Goal: Book appointment/travel/reservation

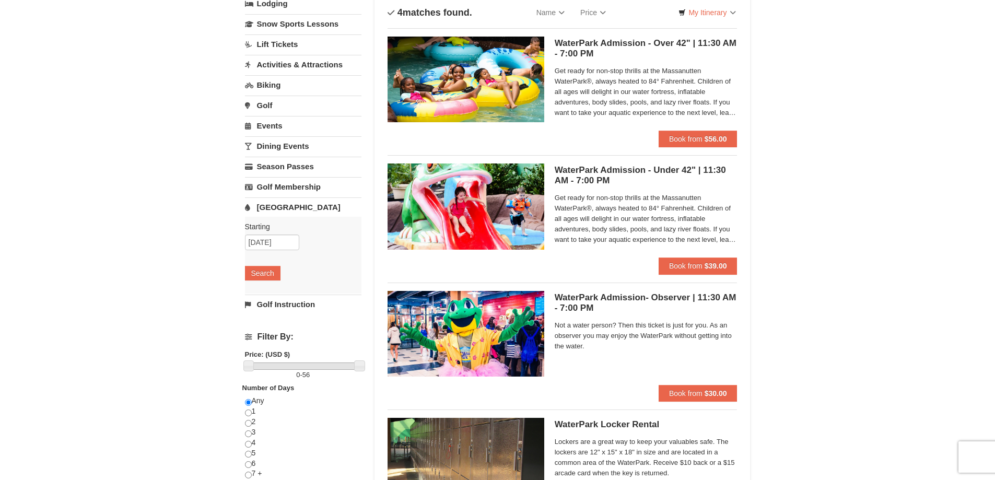
scroll to position [52, 0]
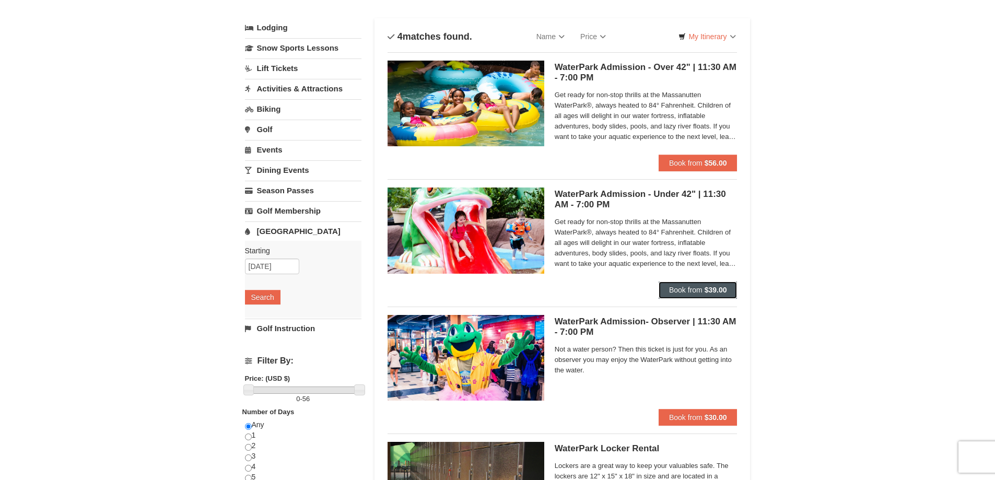
click at [712, 290] on strong "$39.00" at bounding box center [715, 290] width 22 height 8
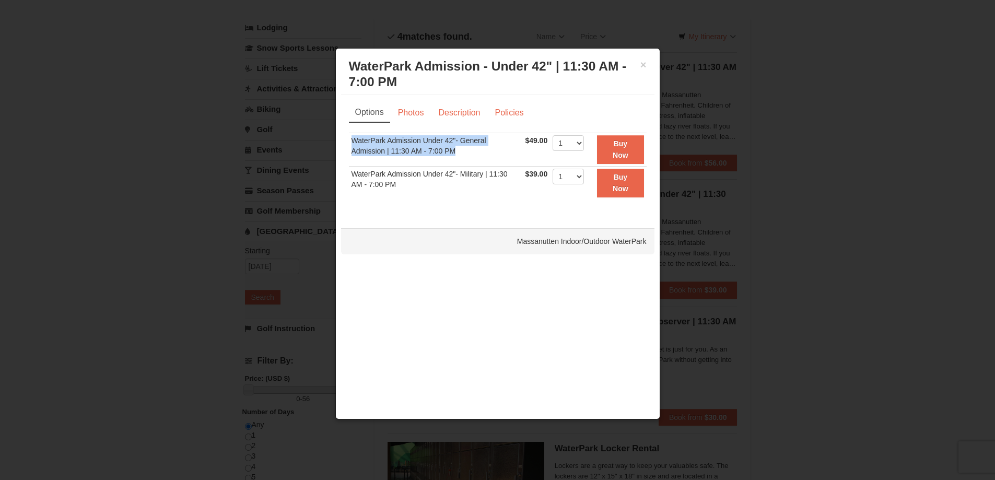
drag, startPoint x: 349, startPoint y: 143, endPoint x: 483, endPoint y: 162, distance: 135.1
click at [483, 162] on td "WaterPark Admission Under 42"- General Admission | 11:30 AM - 7:00 PM" at bounding box center [436, 149] width 174 height 33
click at [470, 158] on td "WaterPark Admission Under 42"- General Admission | 11:30 AM - 7:00 PM" at bounding box center [436, 149] width 174 height 33
click at [643, 63] on button "×" at bounding box center [643, 65] width 6 height 10
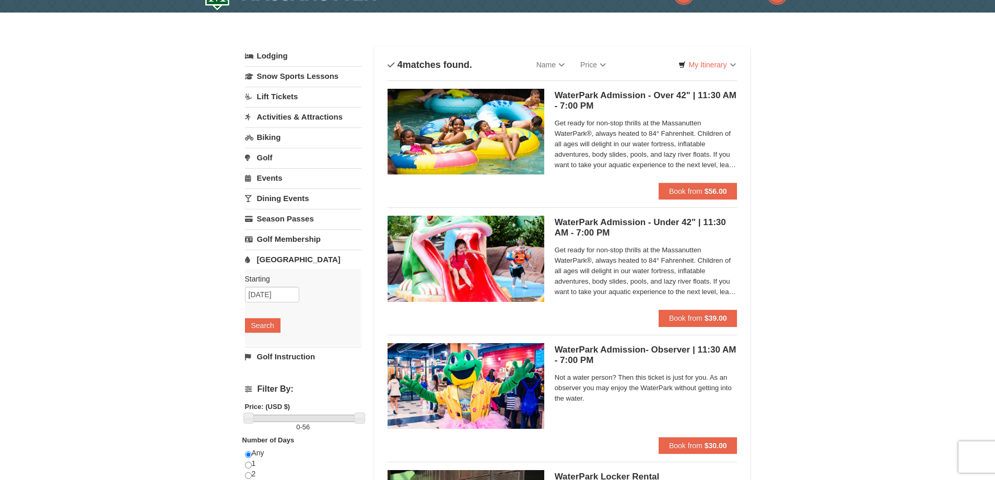
scroll to position [0, 0]
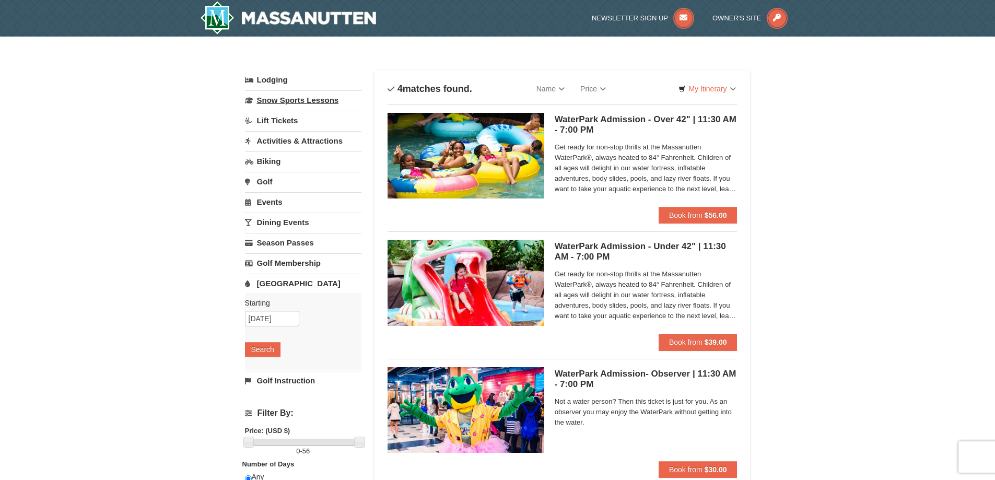
click at [291, 99] on link "Snow Sports Lessons" at bounding box center [303, 99] width 116 height 19
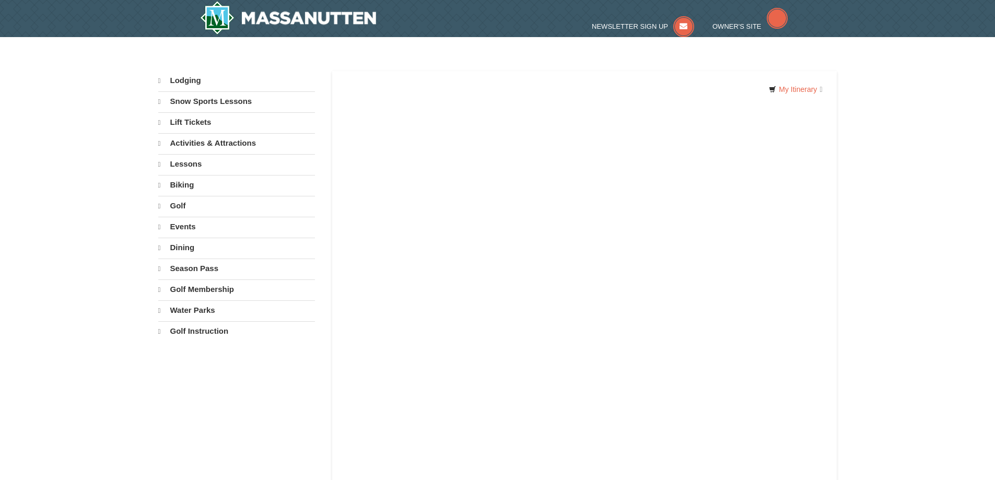
select select "9"
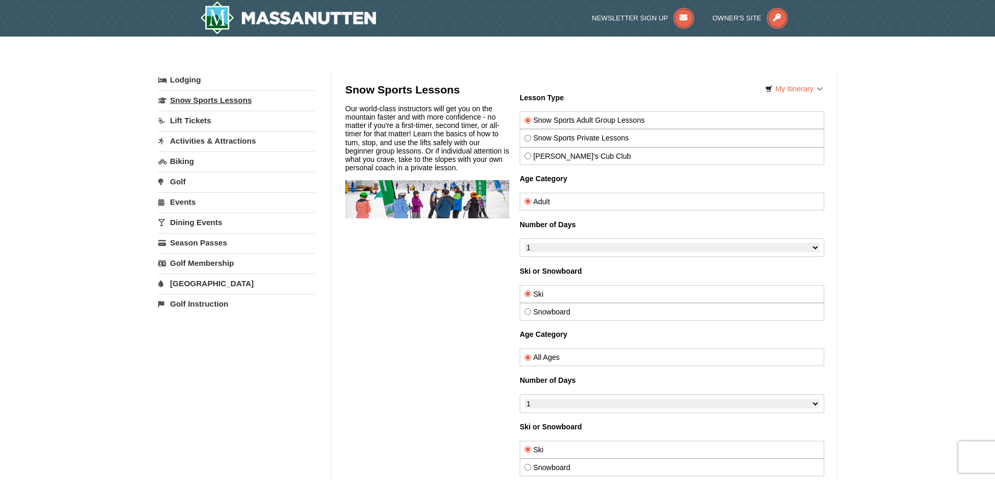
click at [208, 102] on link "Snow Sports Lessons" at bounding box center [236, 99] width 157 height 19
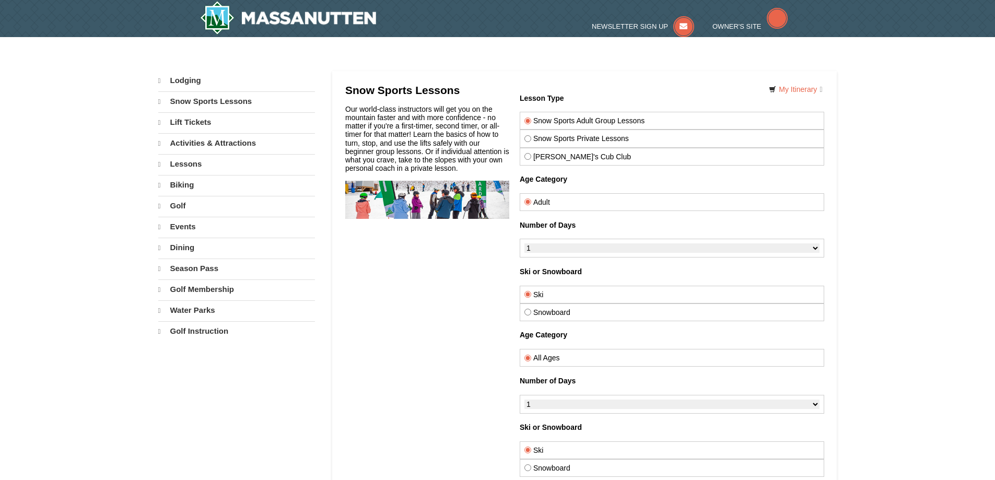
select select "9"
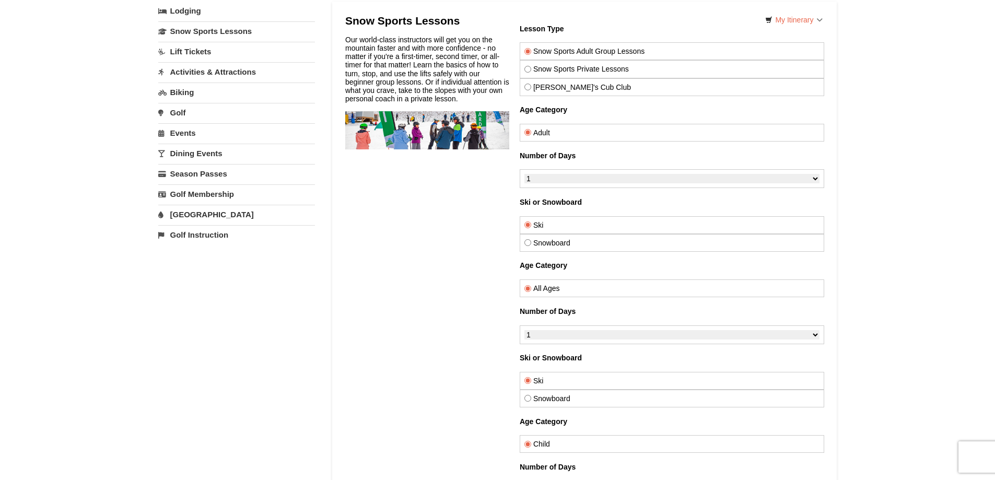
scroll to position [52, 0]
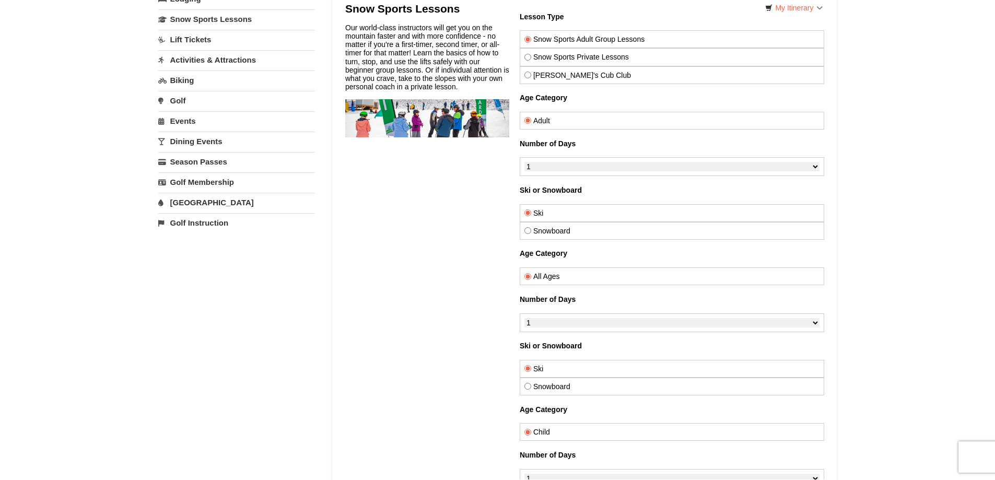
scroll to position [104, 0]
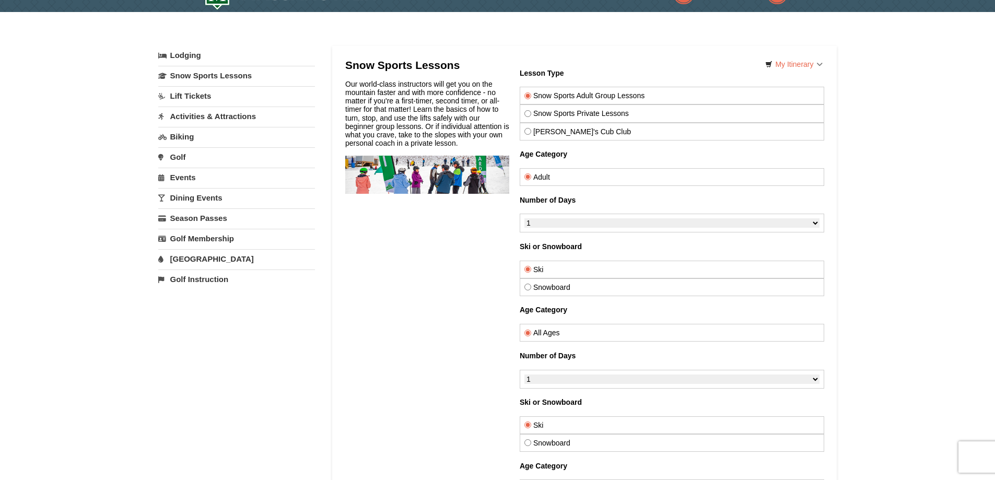
scroll to position [0, 0]
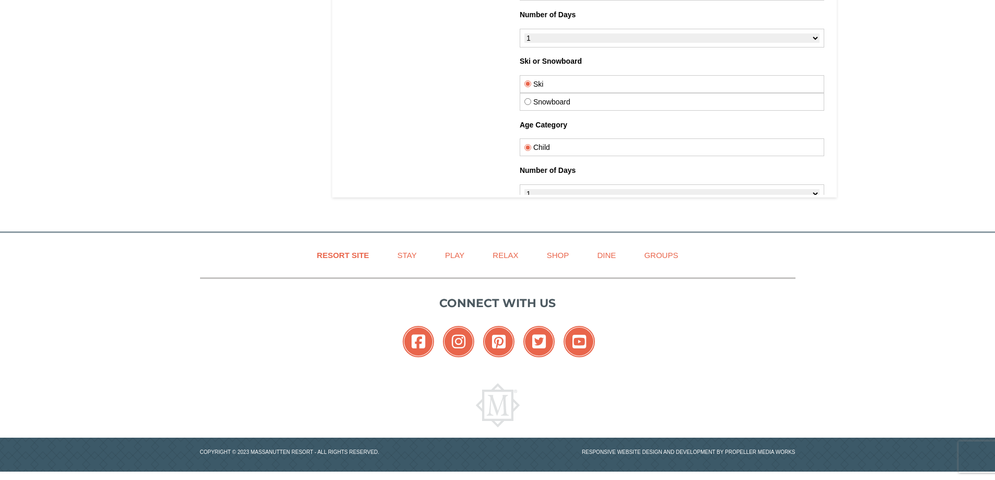
scroll to position [368, 0]
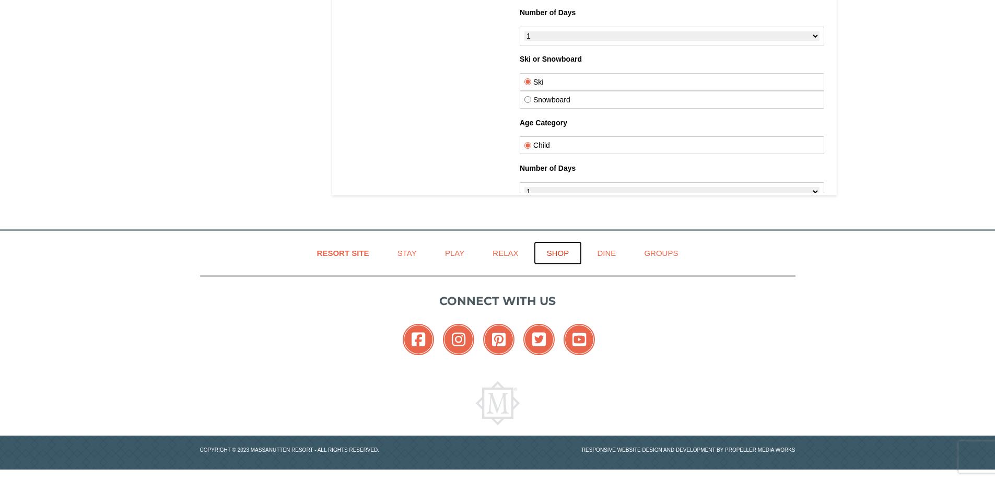
click at [559, 254] on link "Shop" at bounding box center [558, 252] width 49 height 23
